Goal: Use online tool/utility: Utilize a website feature to perform a specific function

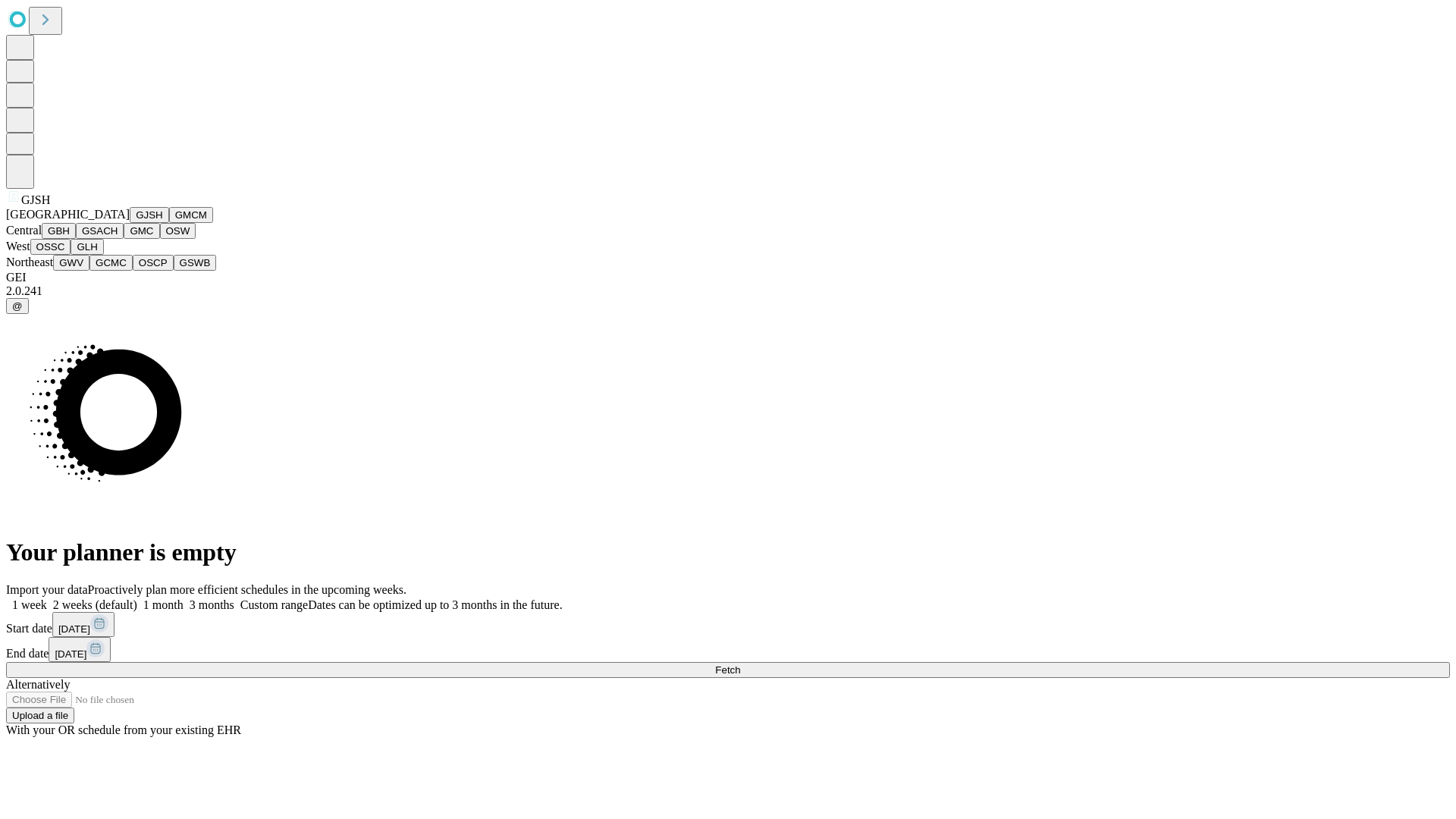
click at [129, 223] on button "GJSH" at bounding box center [149, 215] width 40 height 16
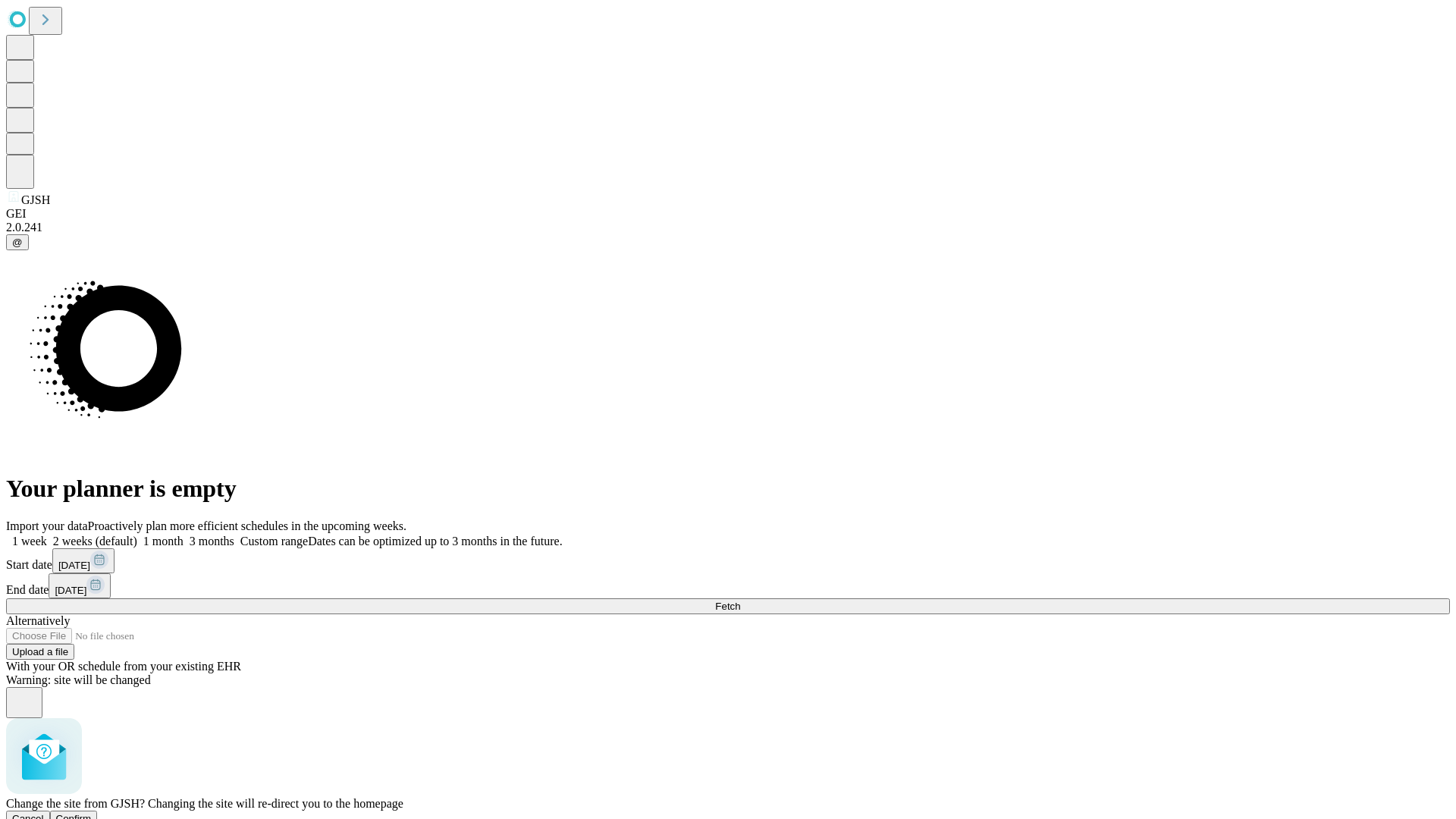
click at [91, 813] on span "Confirm" at bounding box center [74, 818] width 36 height 11
click at [138, 534] on label "2 weeks (default)" at bounding box center [92, 541] width 91 height 13
click at [740, 601] on span "Fetch" at bounding box center [727, 606] width 25 height 11
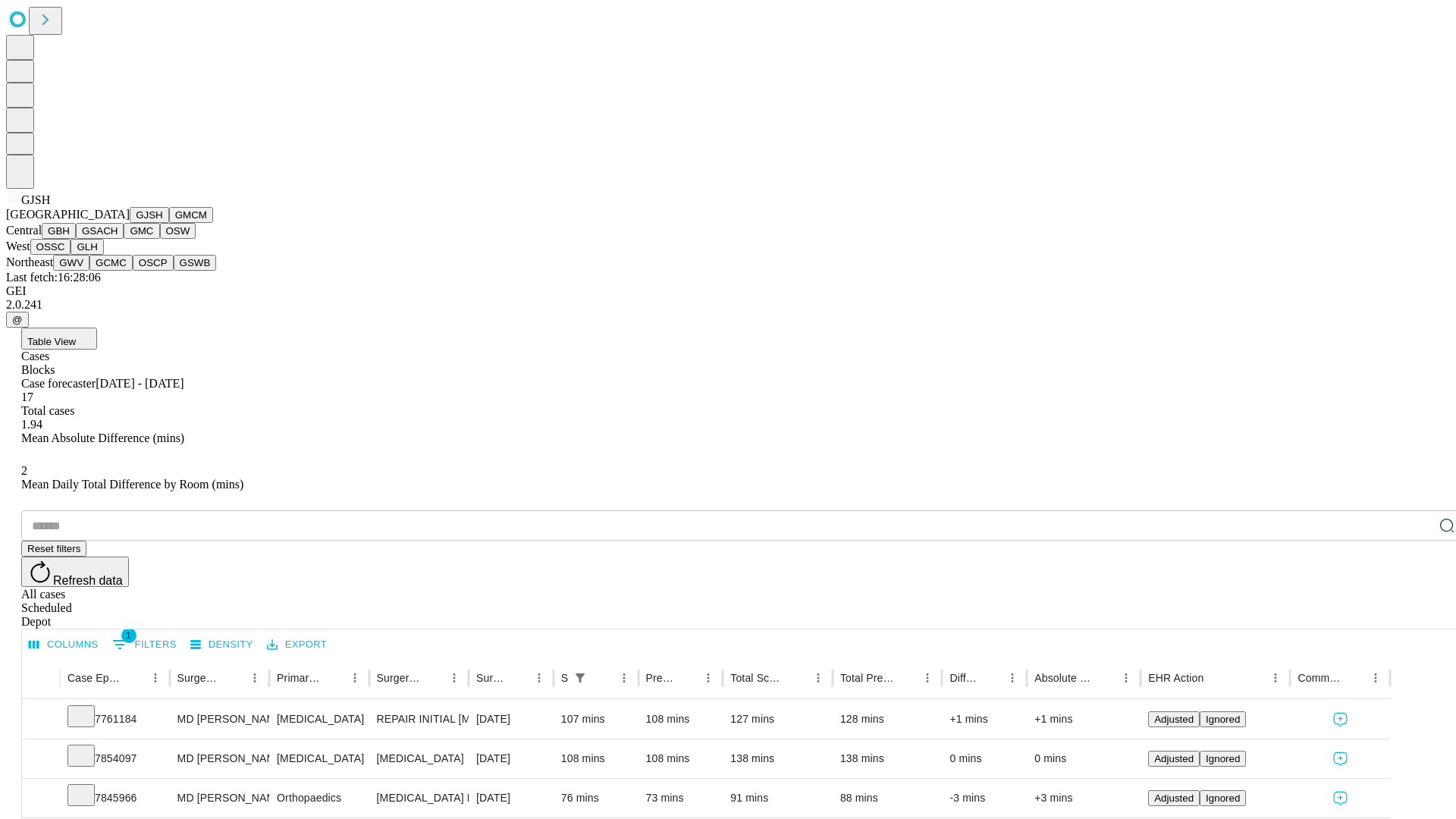
click at [169, 223] on button "GMCM" at bounding box center [191, 215] width 44 height 16
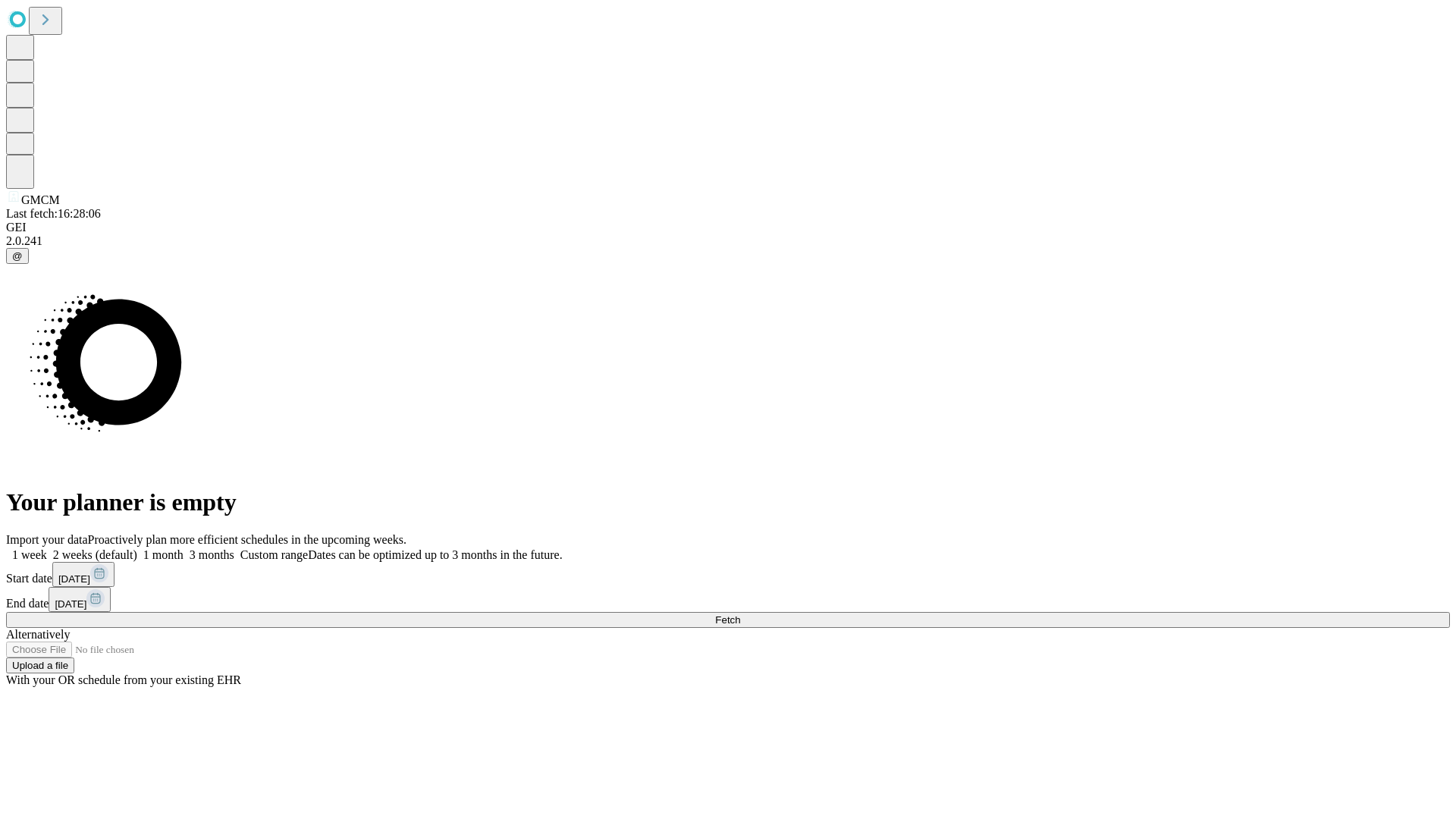
click at [138, 548] on label "2 weeks (default)" at bounding box center [92, 555] width 91 height 13
click at [740, 614] on span "Fetch" at bounding box center [727, 619] width 25 height 11
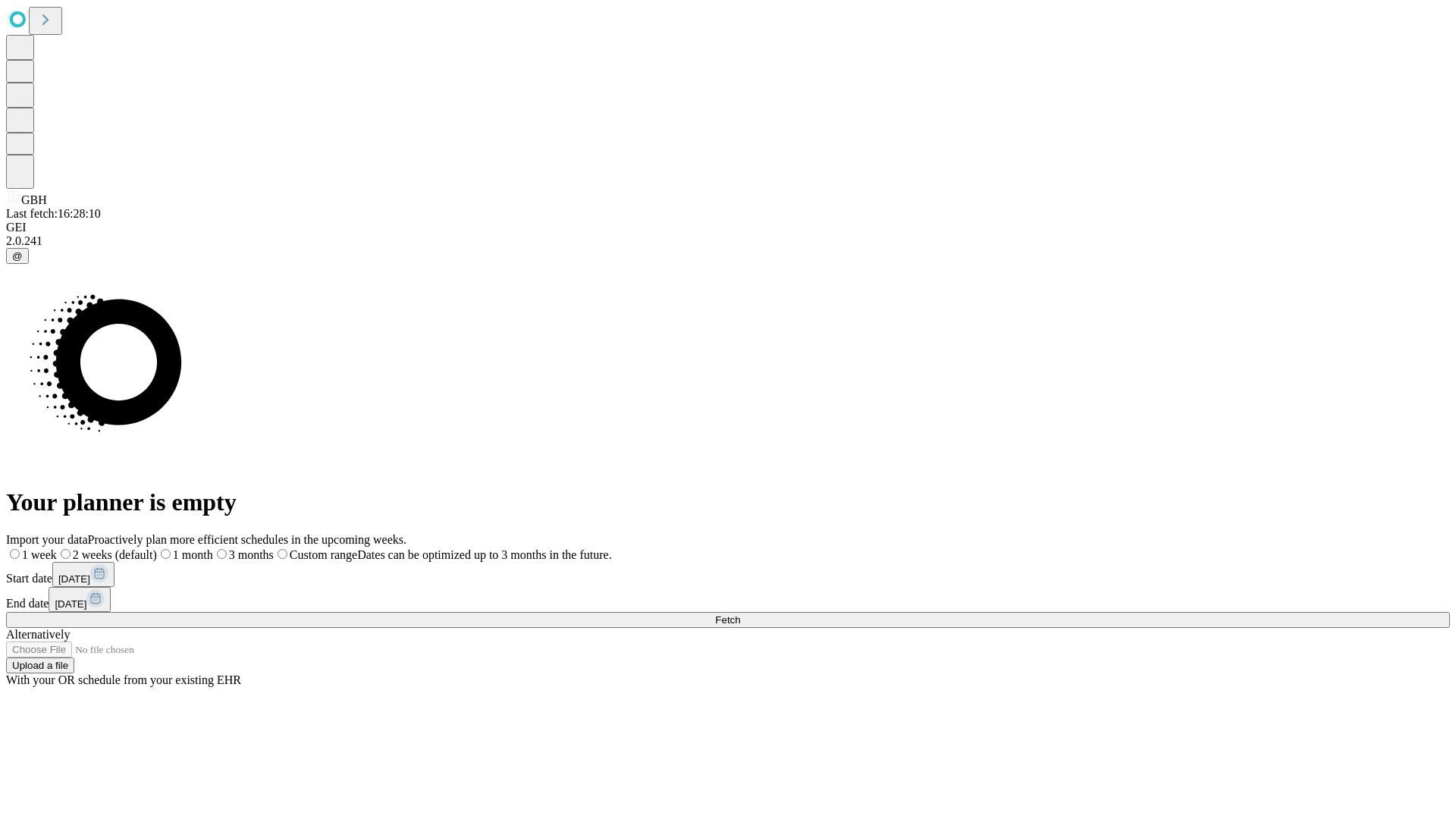
click at [157, 548] on label "2 weeks (default)" at bounding box center [107, 555] width 100 height 13
click at [740, 614] on span "Fetch" at bounding box center [727, 619] width 25 height 11
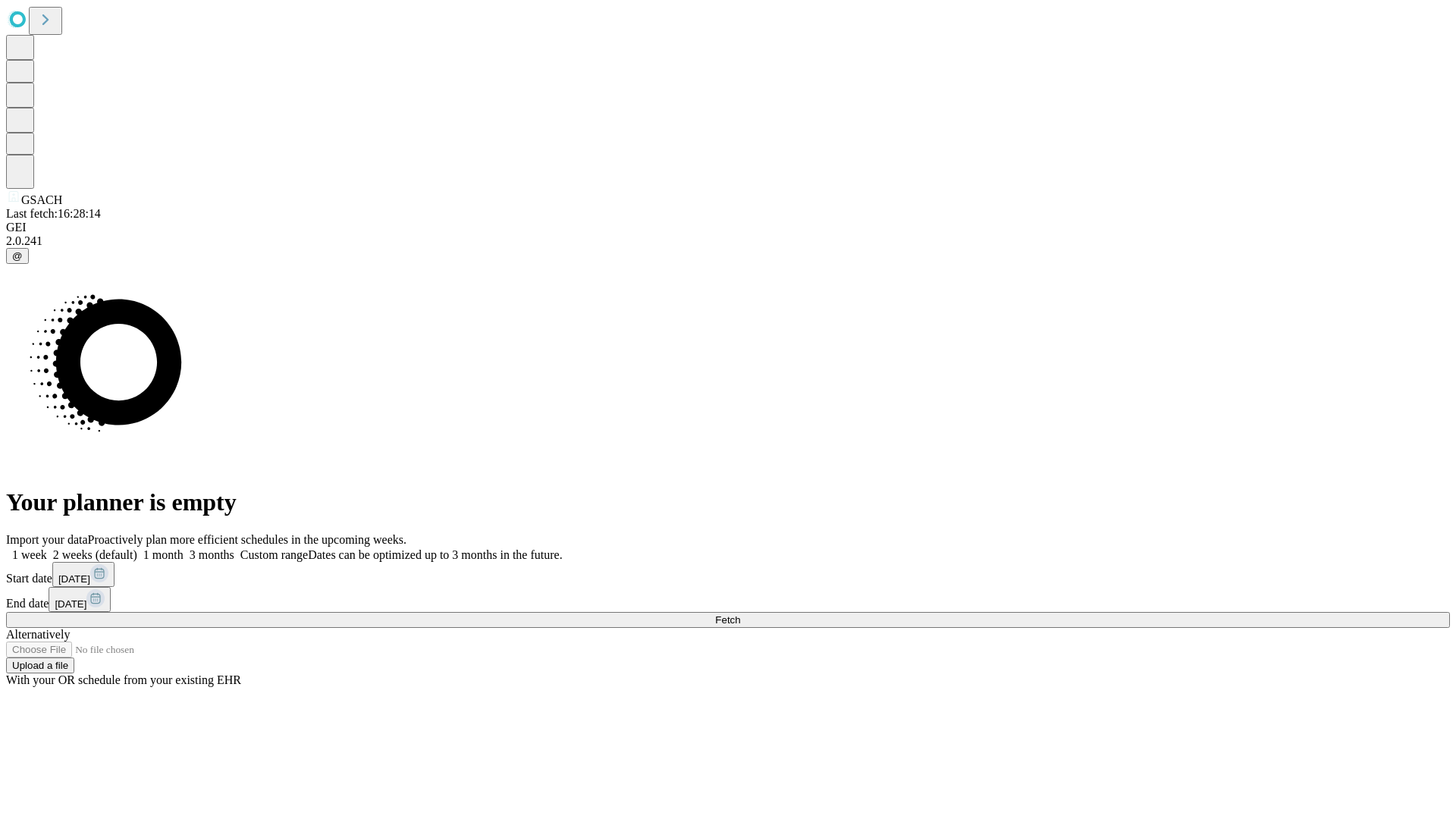
click at [138, 548] on label "2 weeks (default)" at bounding box center [92, 555] width 91 height 13
click at [740, 614] on span "Fetch" at bounding box center [727, 619] width 25 height 11
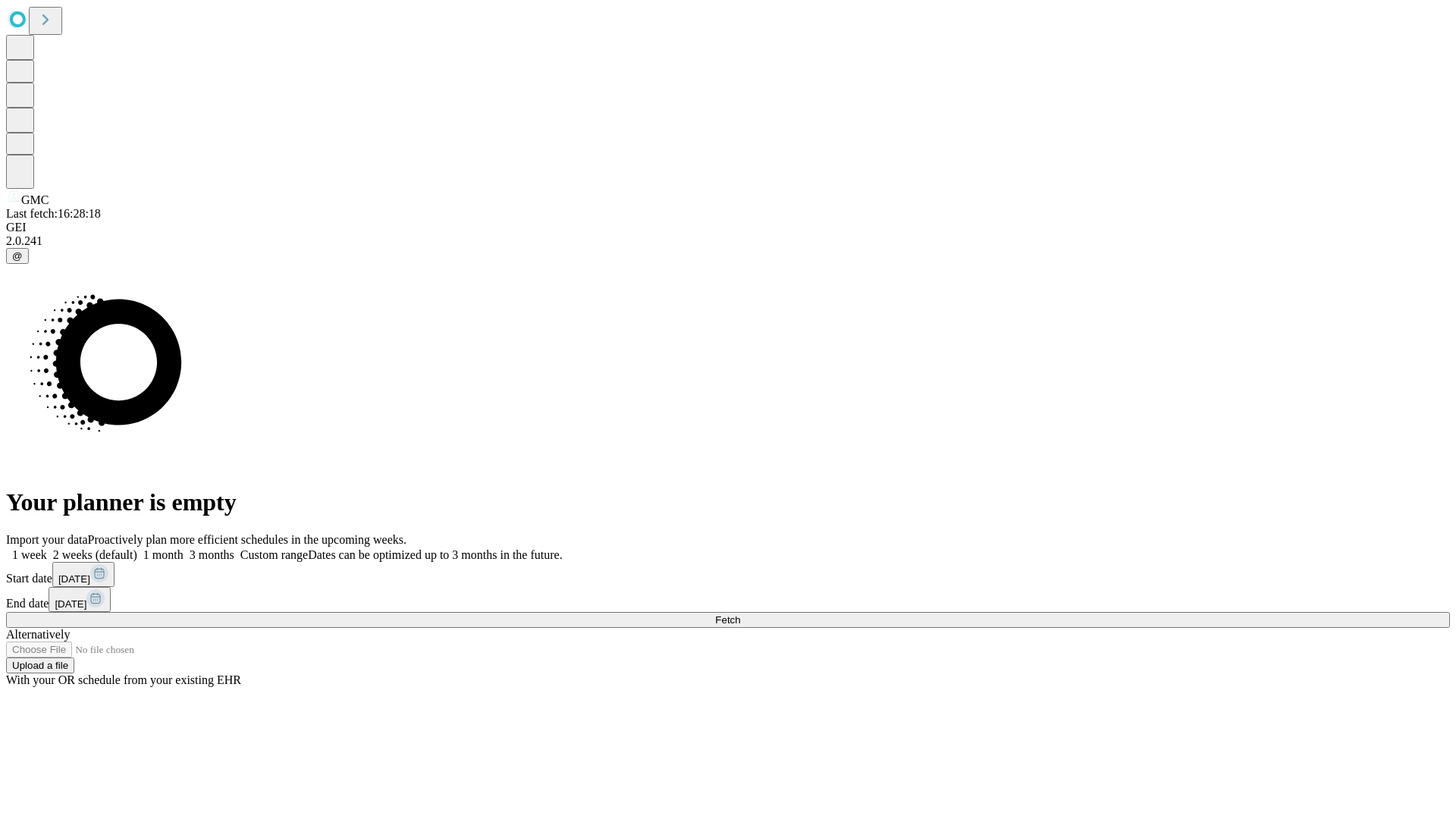
click at [138, 548] on label "2 weeks (default)" at bounding box center [92, 555] width 91 height 13
click at [740, 614] on span "Fetch" at bounding box center [727, 619] width 25 height 11
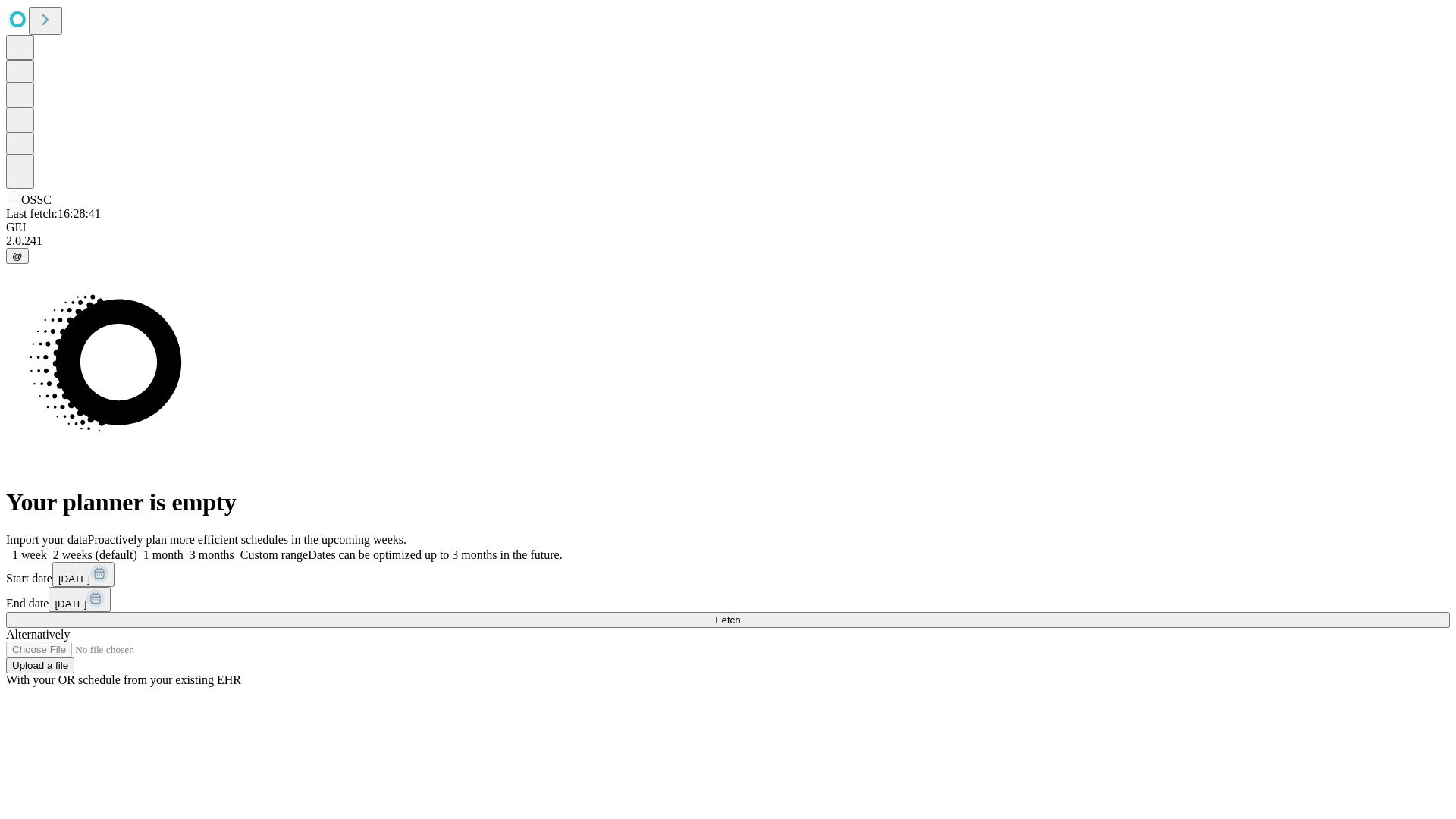
click at [740, 614] on span "Fetch" at bounding box center [727, 619] width 25 height 11
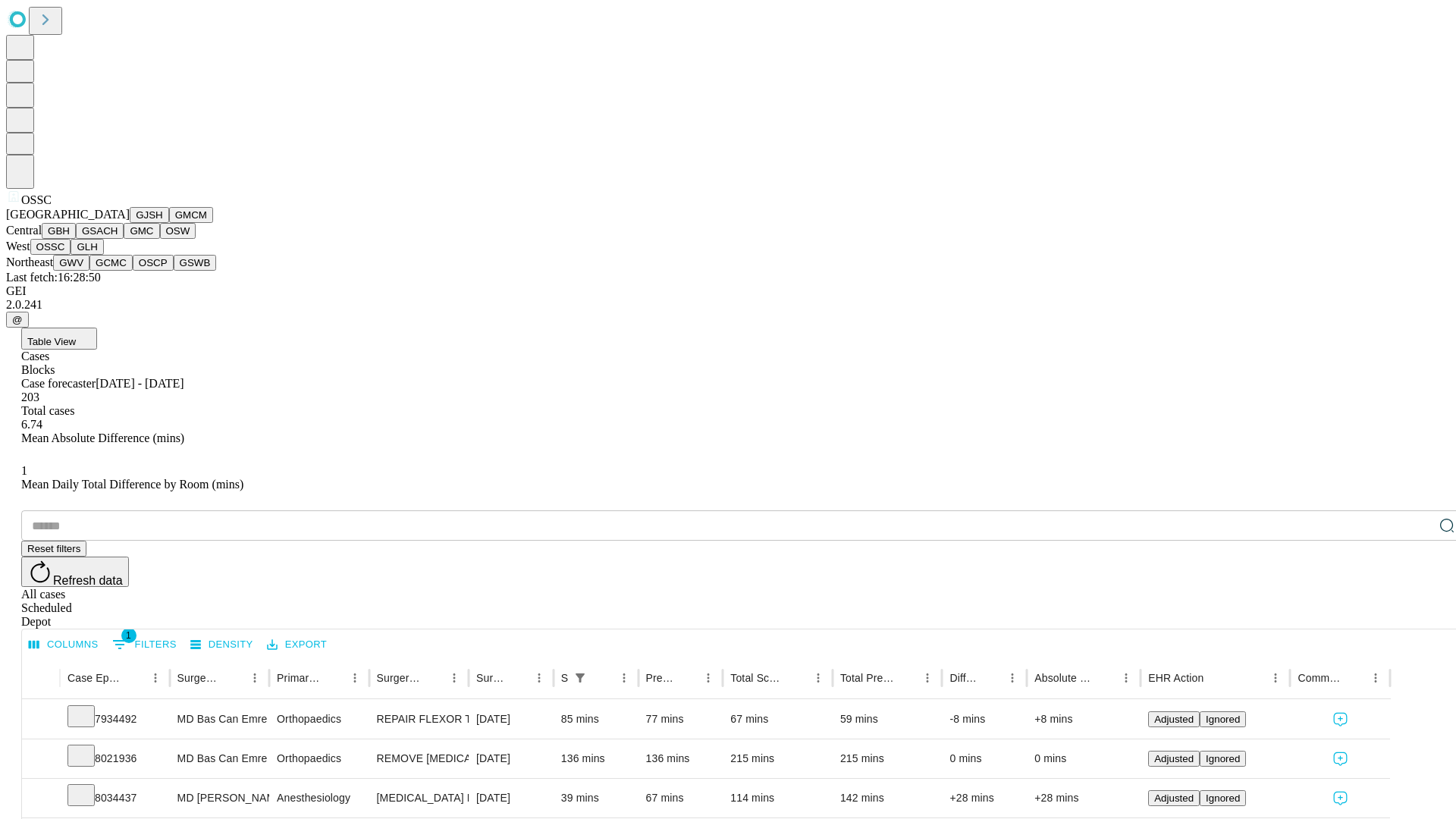
click at [104, 255] on button "GLH" at bounding box center [87, 247] width 32 height 16
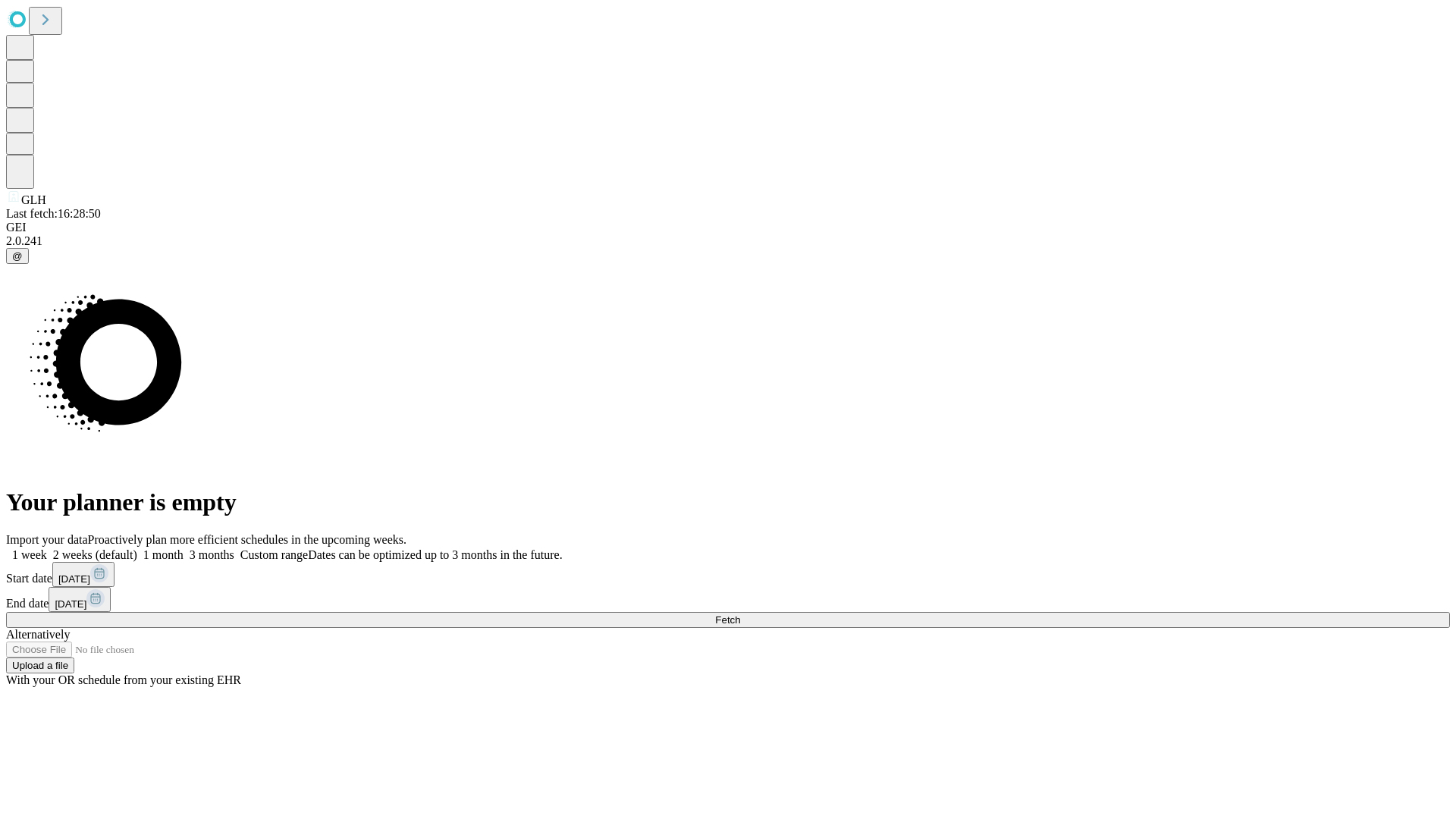
click at [138, 548] on label "2 weeks (default)" at bounding box center [92, 555] width 91 height 13
click at [740, 614] on span "Fetch" at bounding box center [727, 619] width 25 height 11
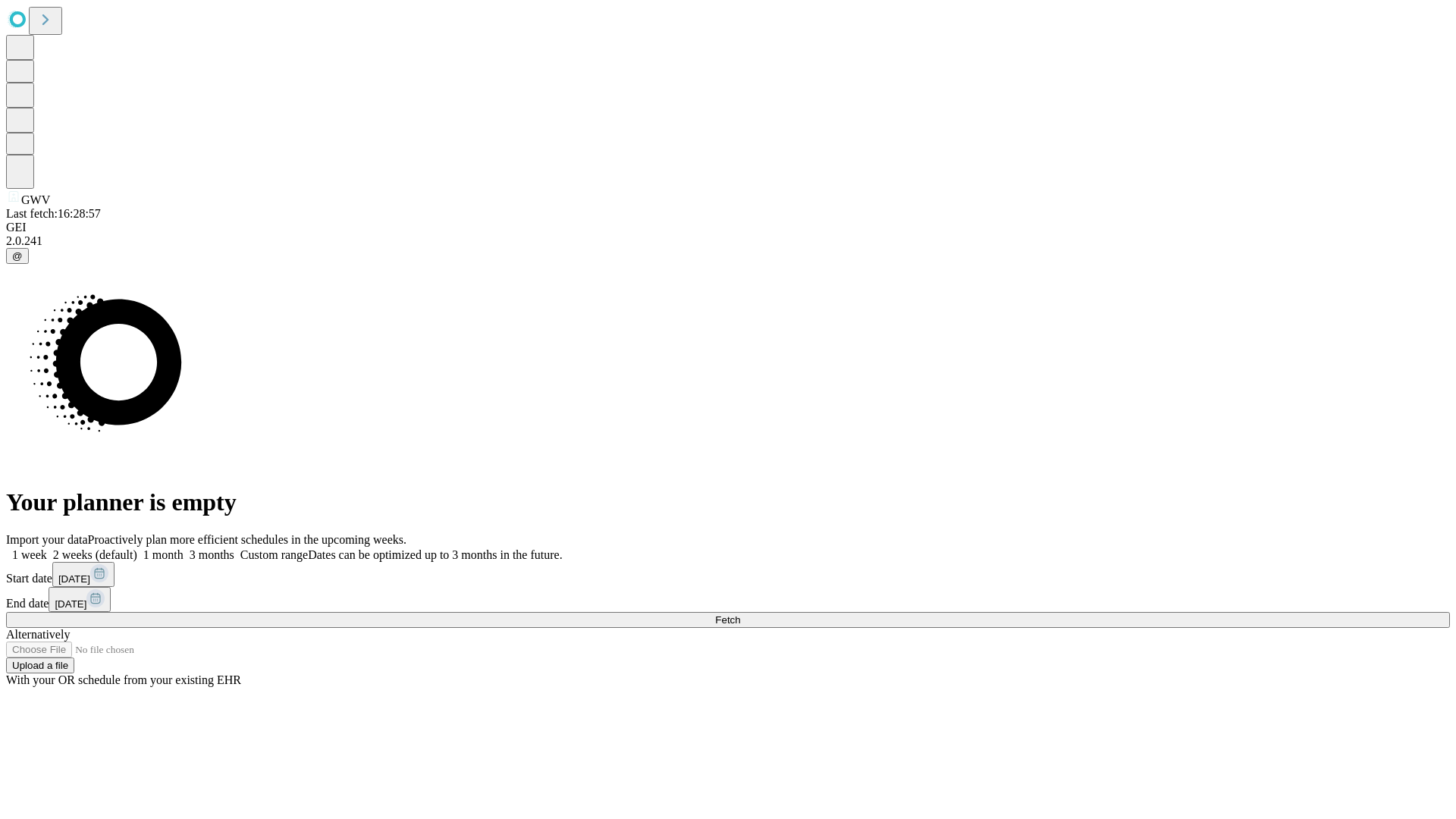
click at [740, 614] on span "Fetch" at bounding box center [727, 619] width 25 height 11
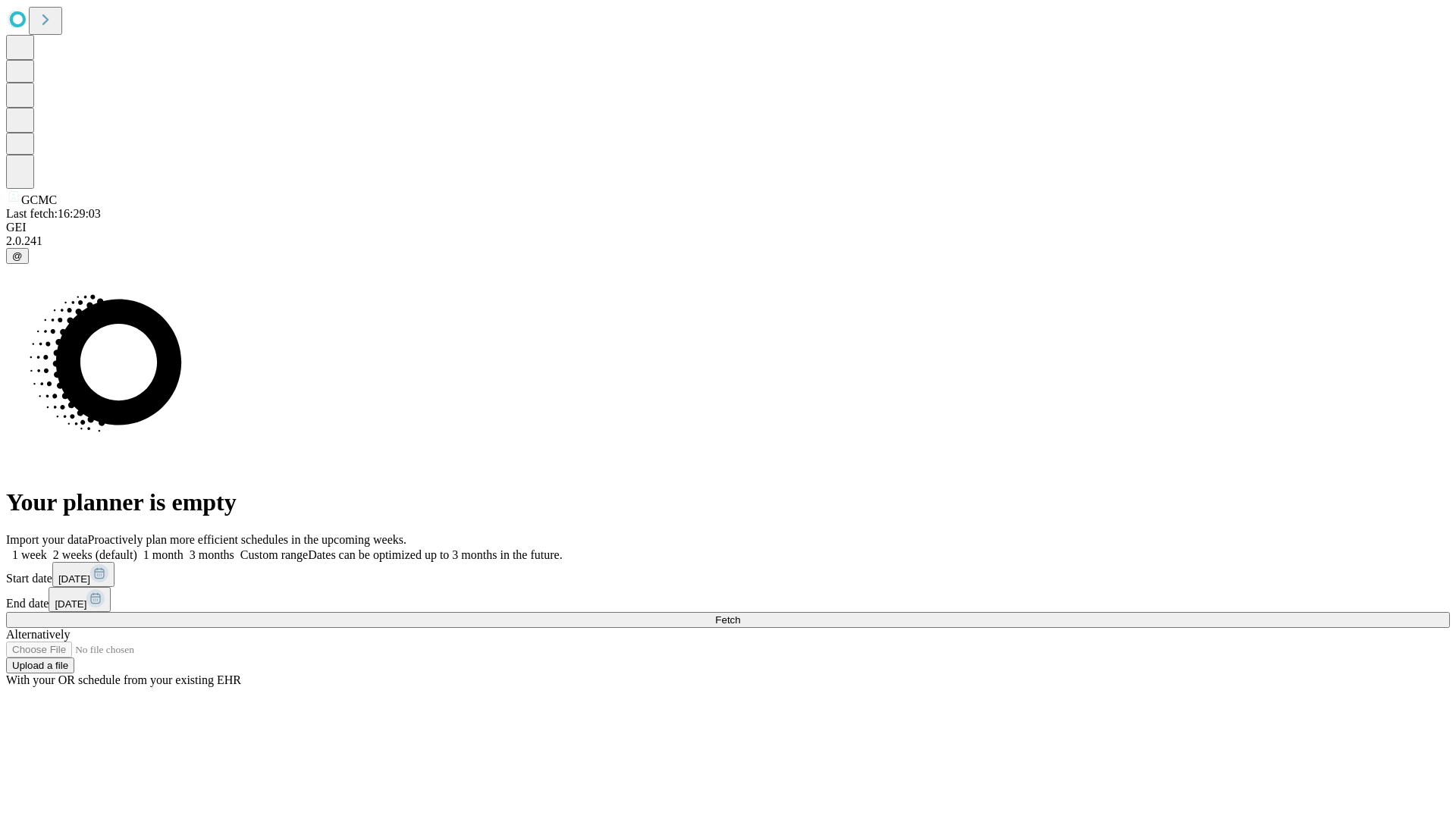
click at [138, 548] on label "2 weeks (default)" at bounding box center [92, 555] width 91 height 13
click at [740, 614] on span "Fetch" at bounding box center [727, 619] width 25 height 11
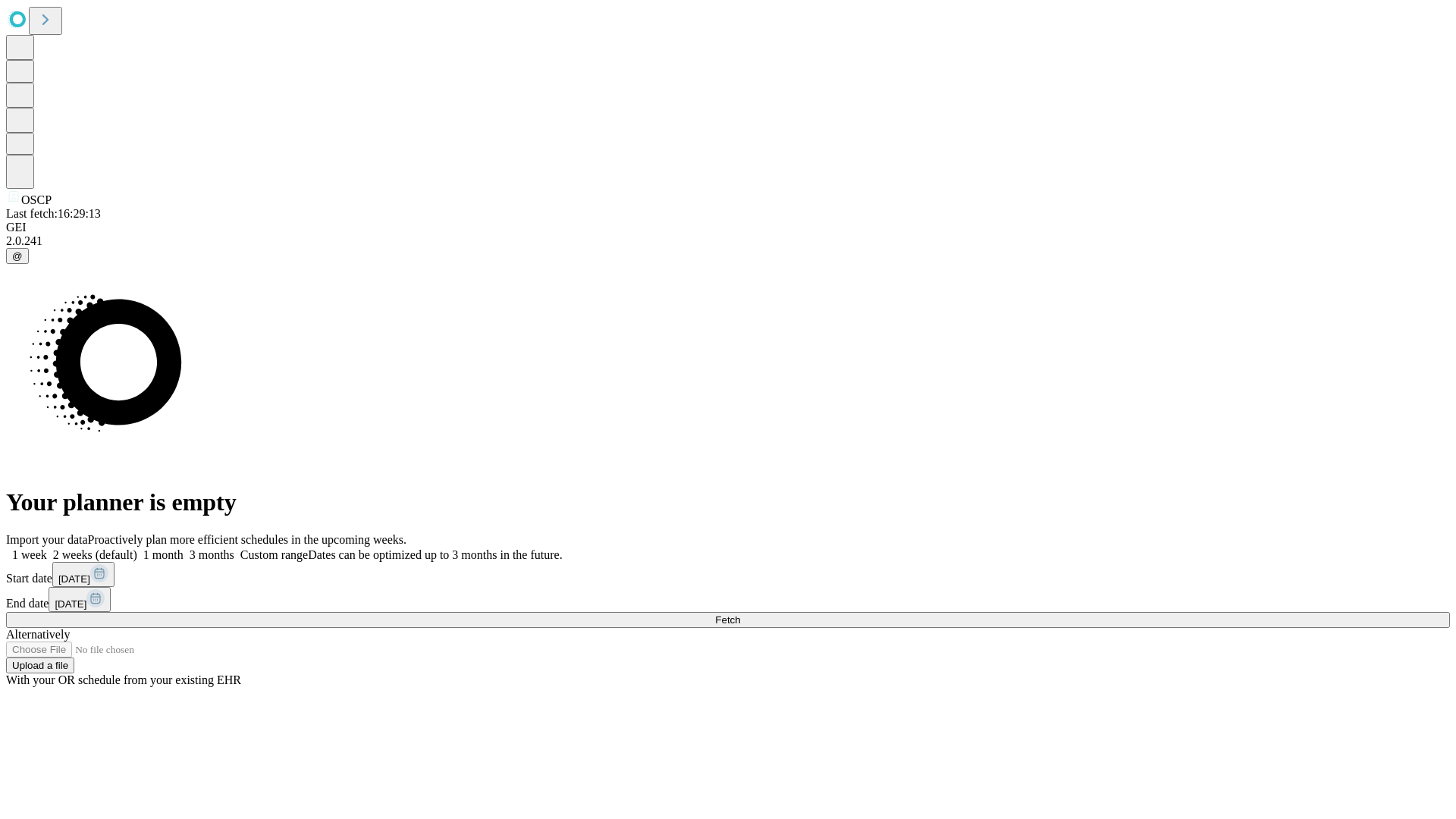
click at [138, 548] on label "2 weeks (default)" at bounding box center [92, 555] width 91 height 13
click at [740, 614] on span "Fetch" at bounding box center [727, 619] width 25 height 11
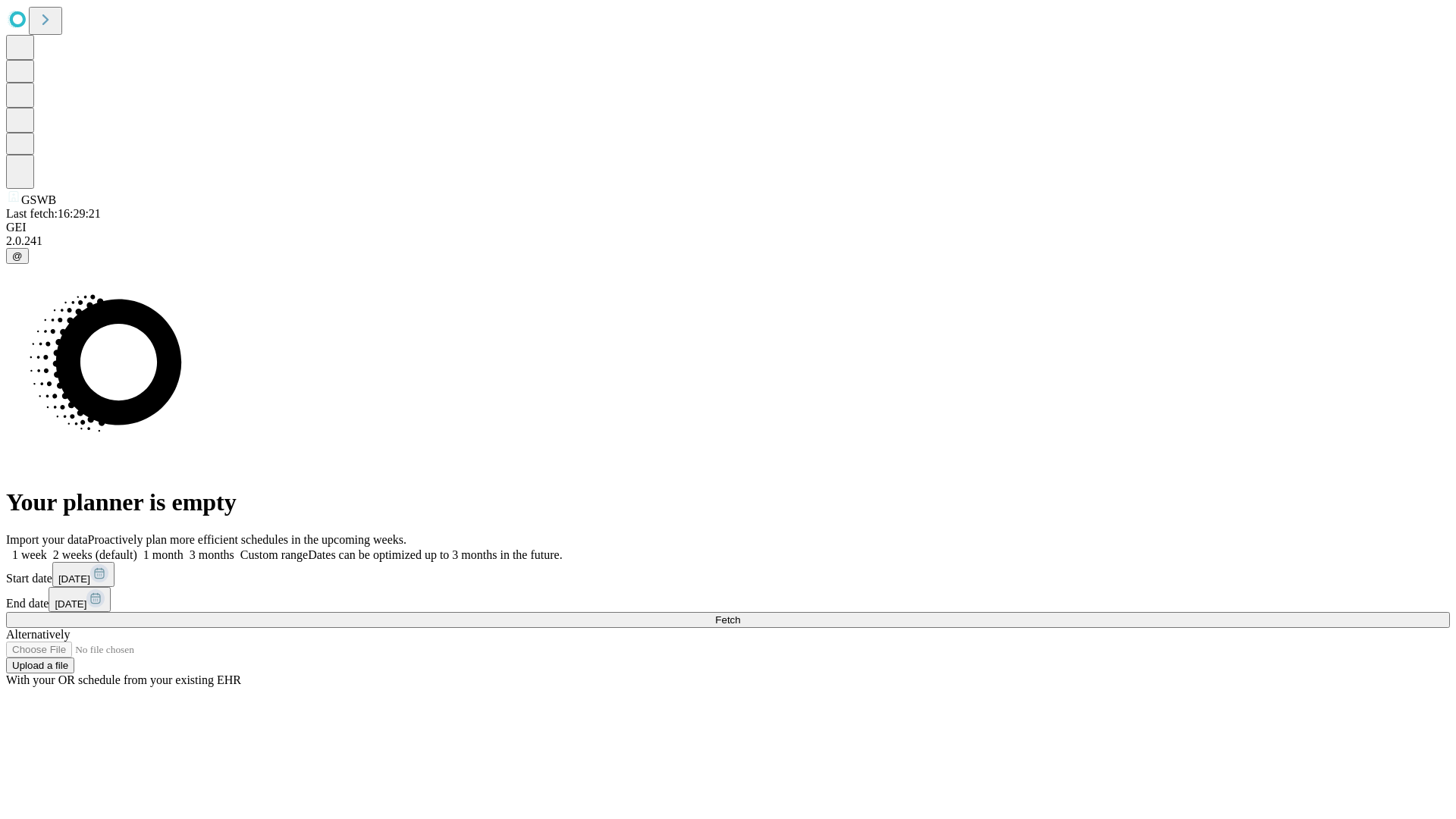
click at [138, 548] on label "2 weeks (default)" at bounding box center [92, 555] width 91 height 13
click at [740, 614] on span "Fetch" at bounding box center [727, 619] width 25 height 11
